Goal: Task Accomplishment & Management: Manage account settings

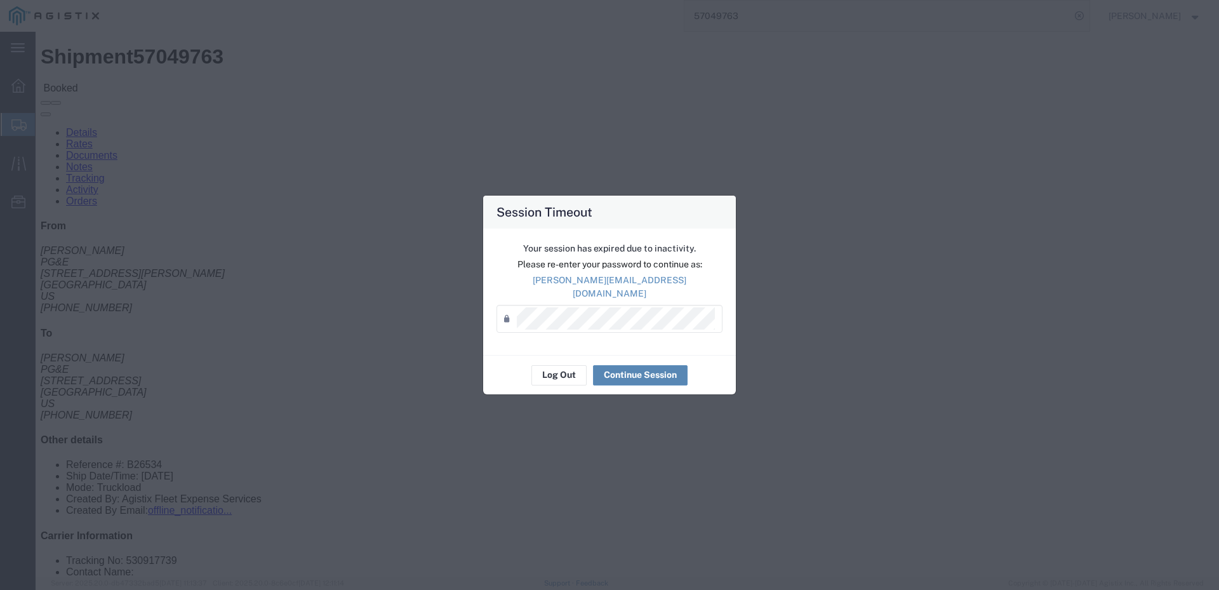
click at [630, 372] on button "Continue Session" at bounding box center [640, 375] width 95 height 20
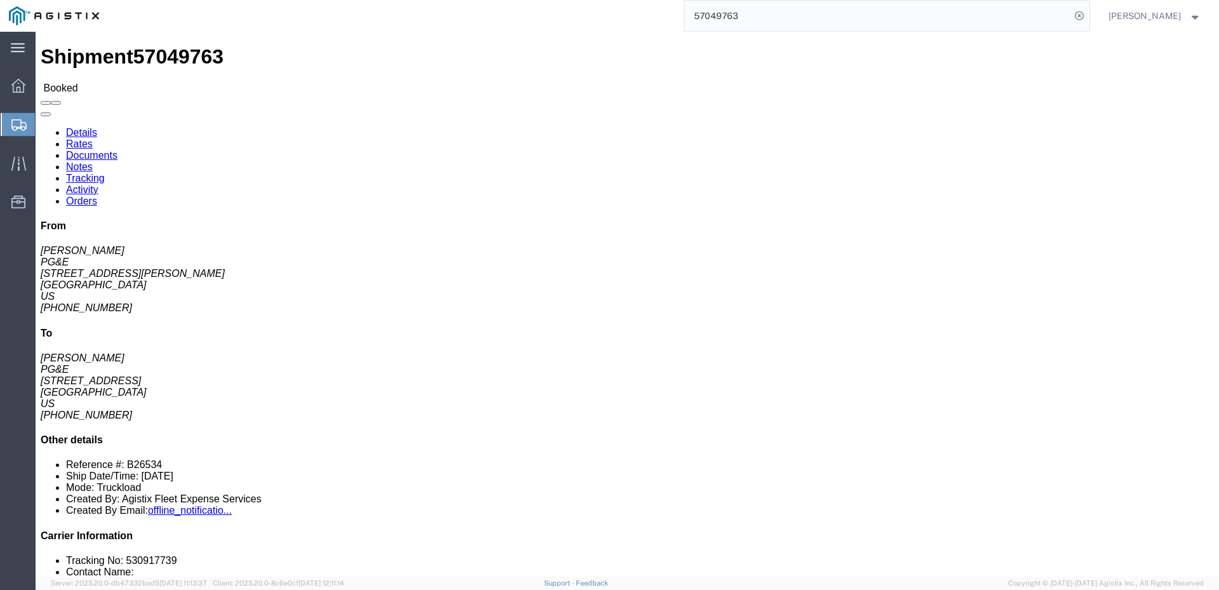
click span
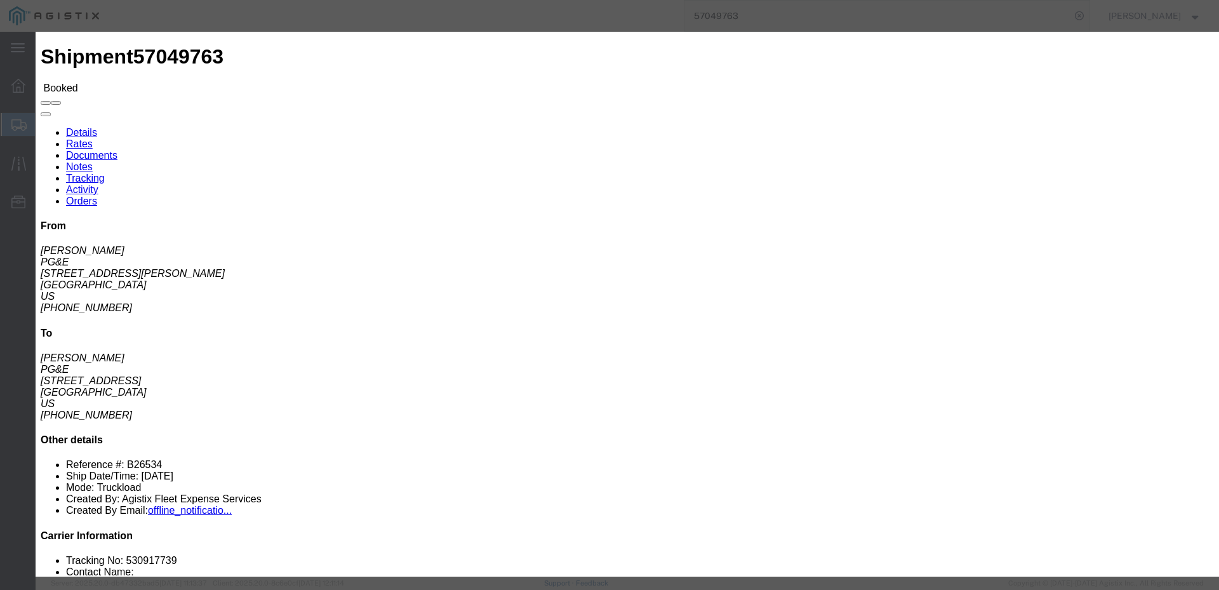
click input "text"
type input "[EMAIL_ADDRESS][DOMAIN_NAME]"
click input "PGE Fleet Bill Of Lading"
checkbox input "true"
click button "Send"
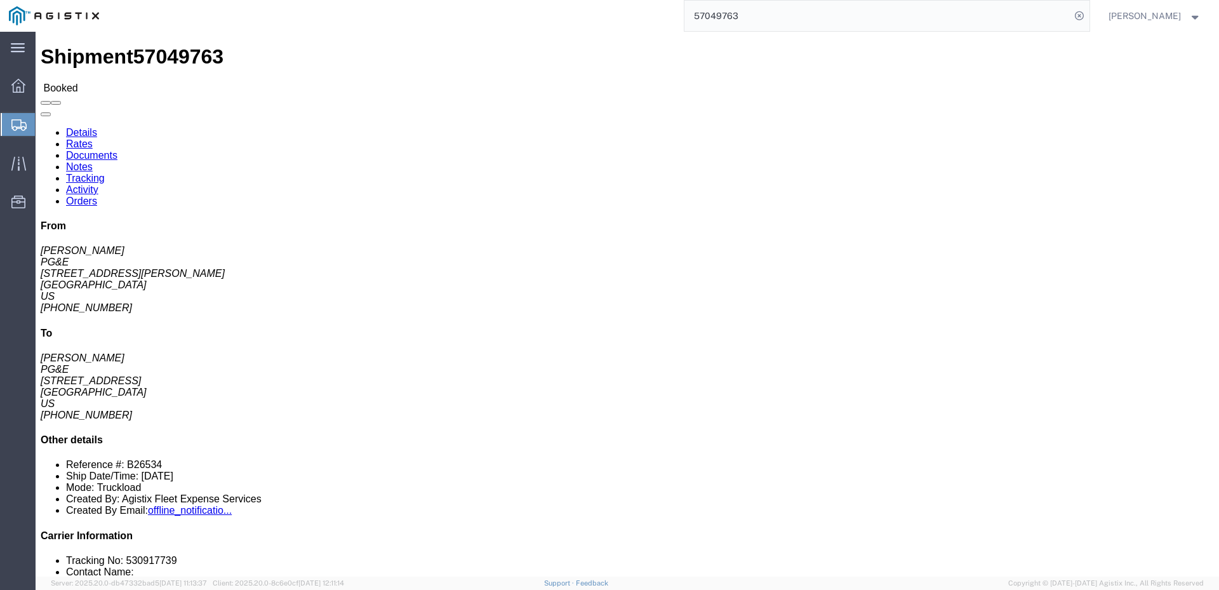
click link "Activity"
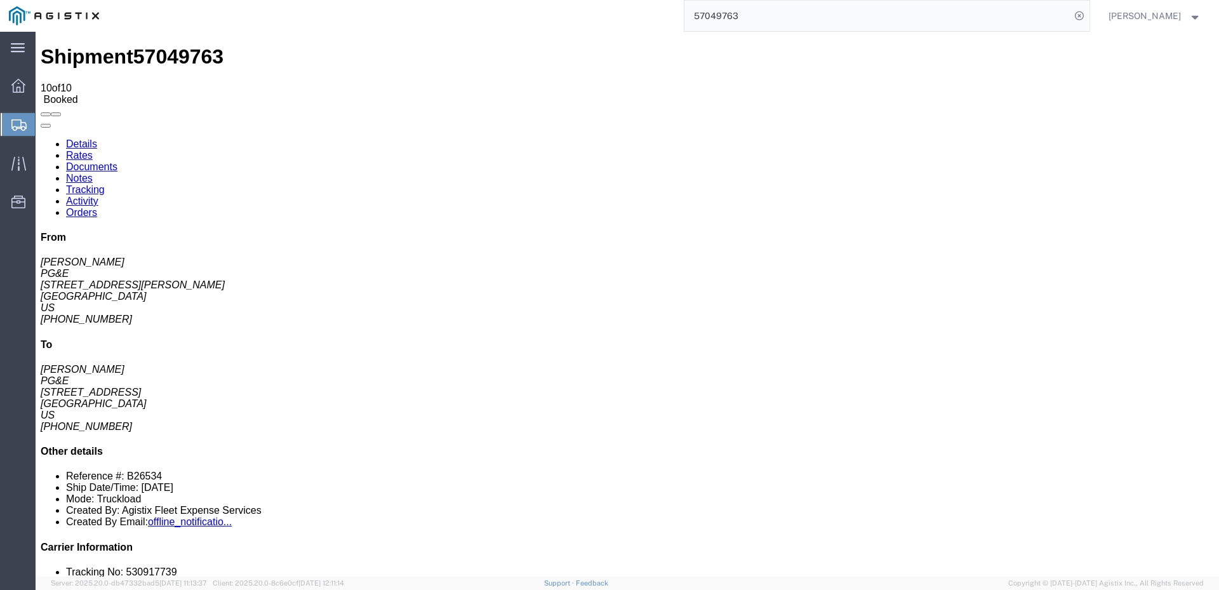
click at [83, 138] on link "Details" at bounding box center [81, 143] width 31 height 11
